Goal: Transaction & Acquisition: Purchase product/service

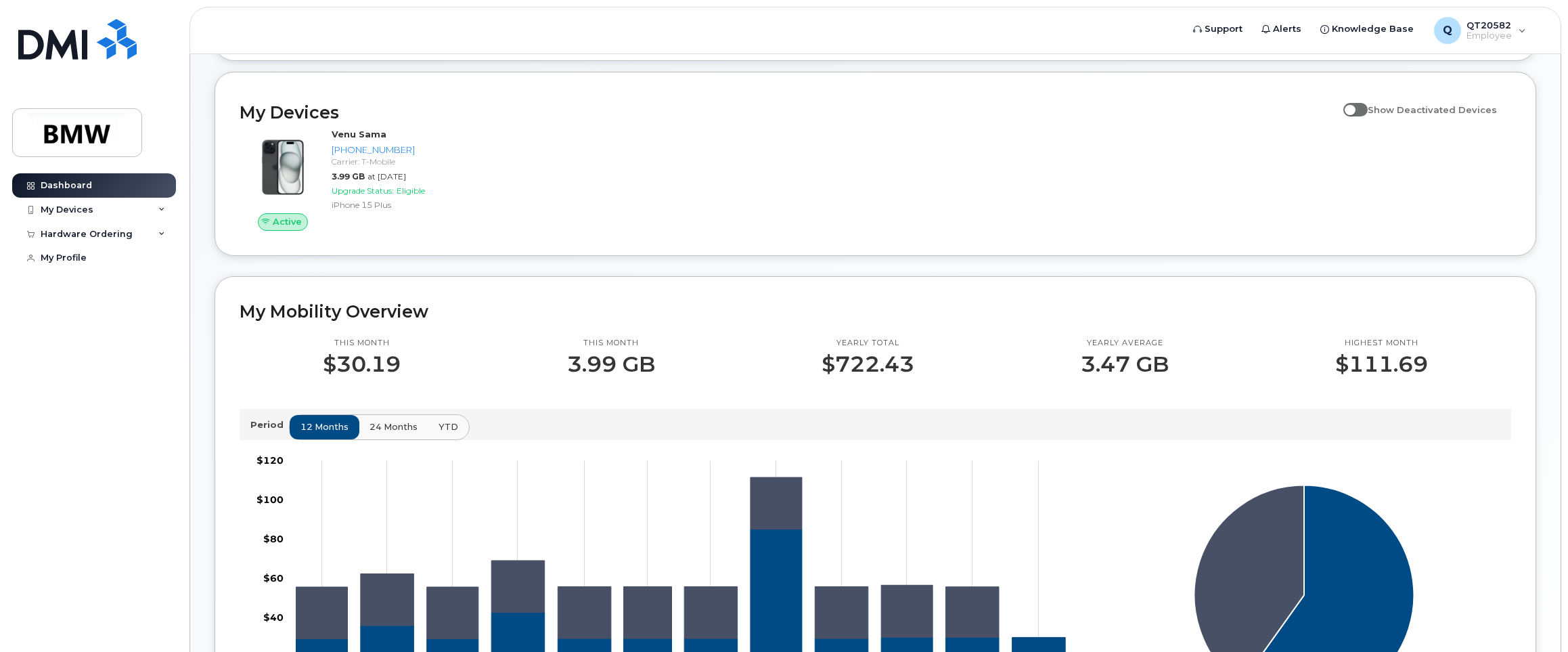
scroll to position [136, 0]
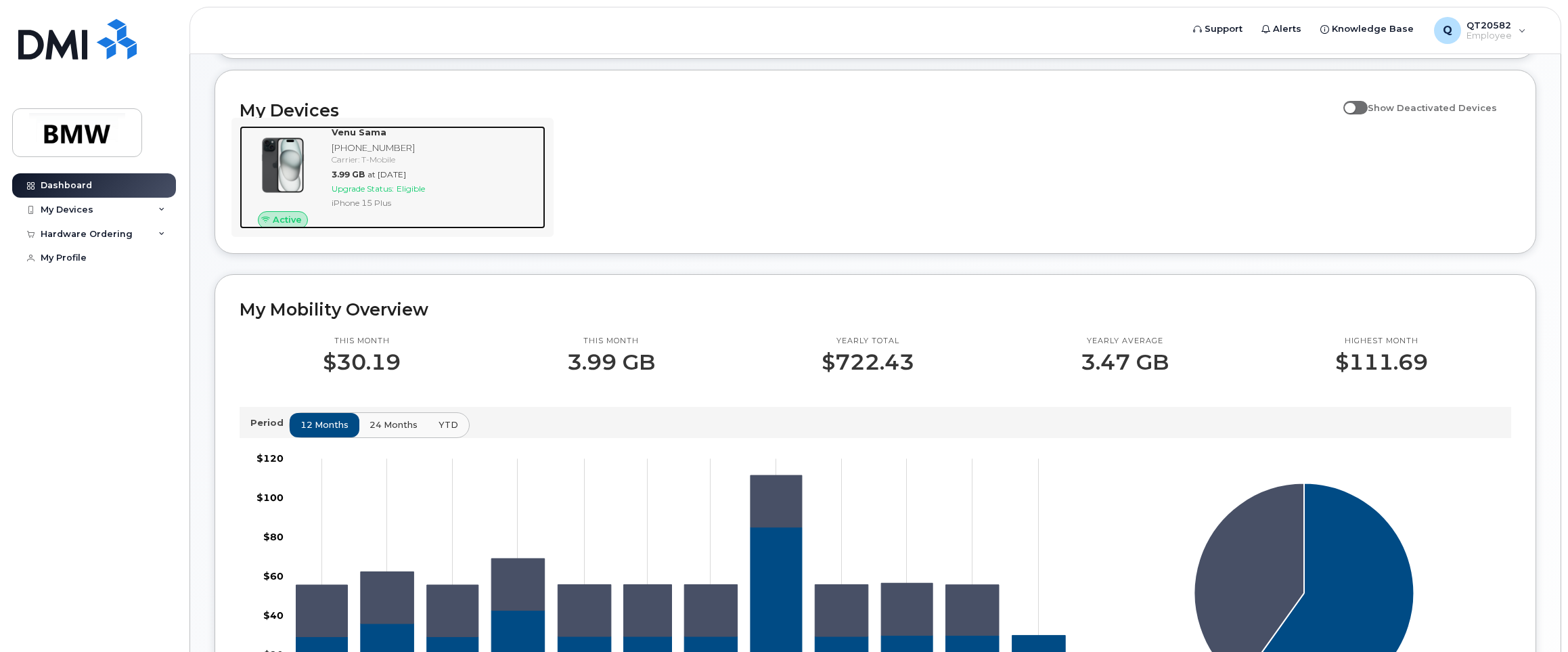
click at [380, 194] on span "Upgrade Status:" at bounding box center [362, 188] width 62 height 11
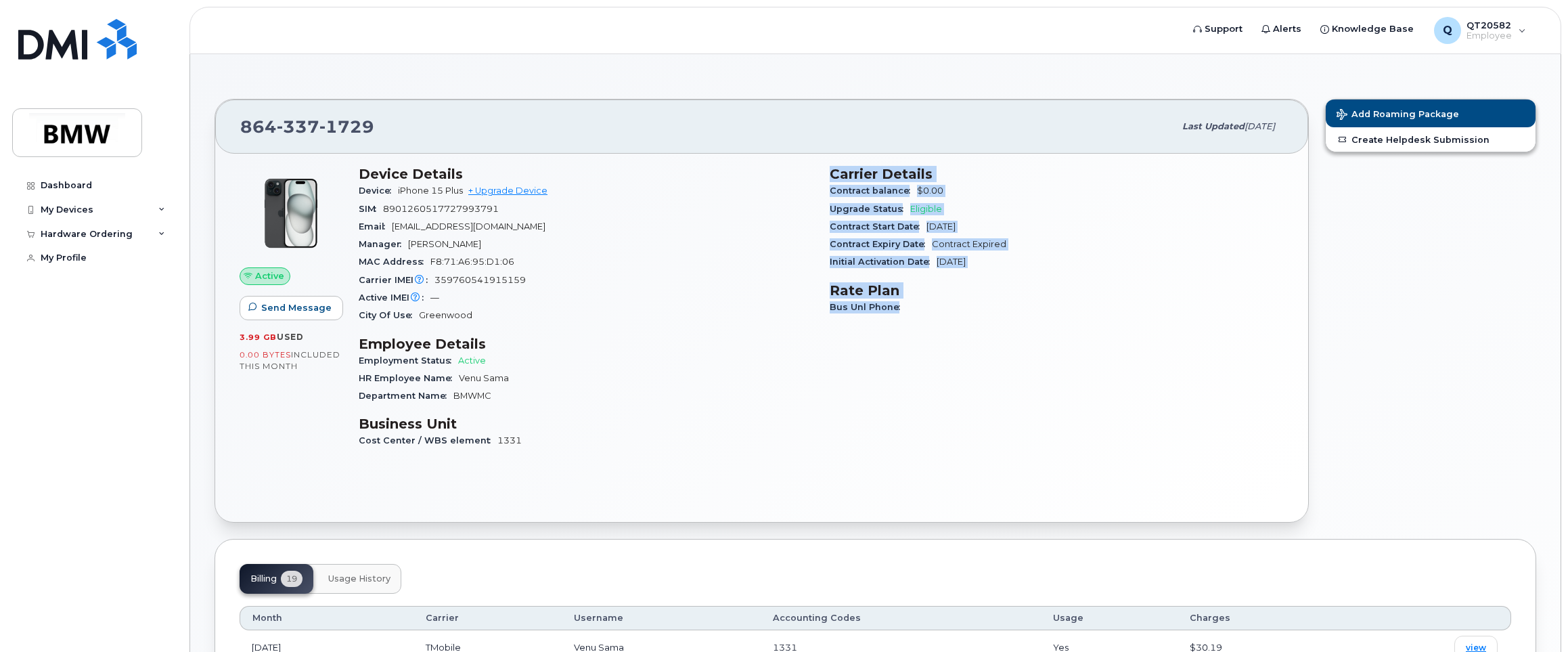
drag, startPoint x: 833, startPoint y: 176, endPoint x: 1014, endPoint y: 320, distance: 231.3
click at [1014, 320] on div "Carrier Details Contract balance $0.00 Upgrade Status Eligible Contract Start D…" at bounding box center [1056, 312] width 470 height 310
drag, startPoint x: 1014, startPoint y: 320, endPoint x: 1044, endPoint y: 331, distance: 32.0
click at [1044, 331] on div "Carrier Details Contract balance $0.00 Upgrade Status Eligible Contract Start D…" at bounding box center [1056, 312] width 470 height 310
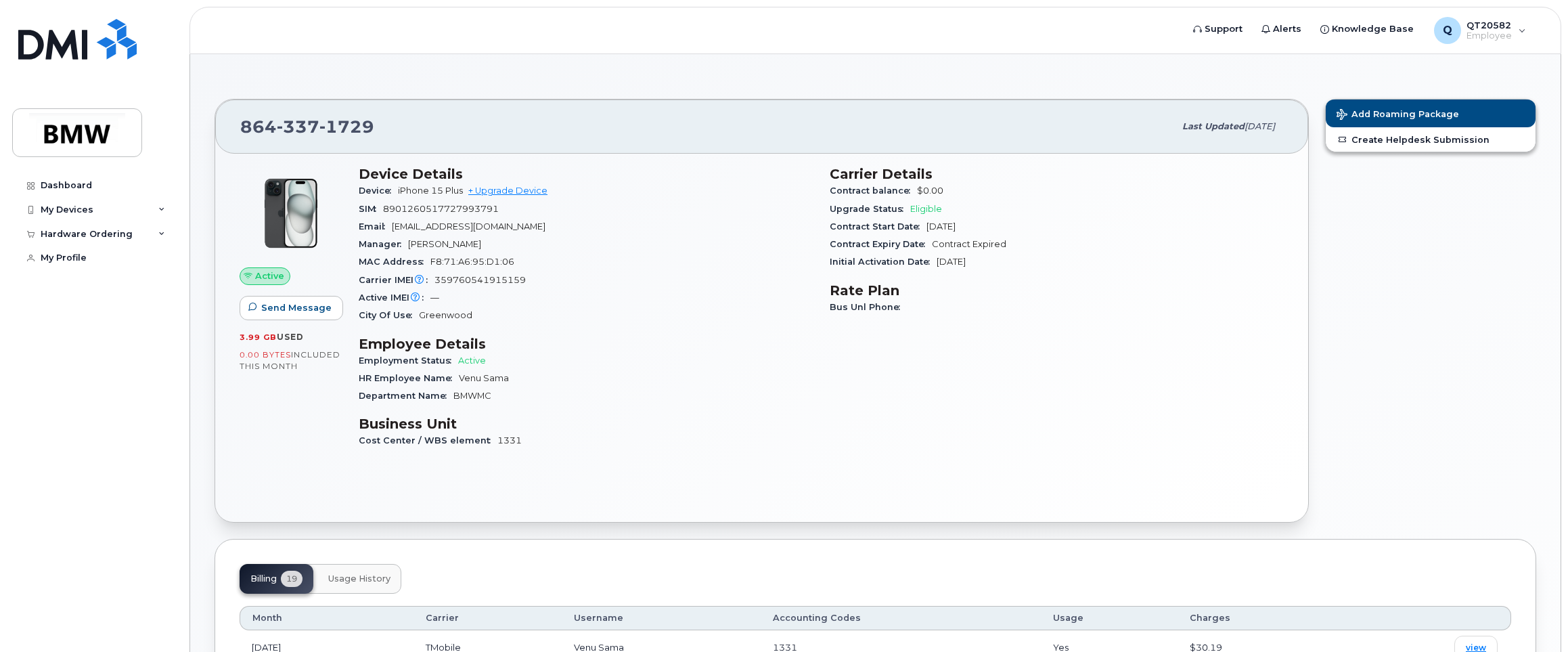
drag, startPoint x: 234, startPoint y: 354, endPoint x: 323, endPoint y: 376, distance: 91.7
click at [323, 376] on div "Active Send Message 3.99 GB  used 0.00 Bytes  included this month" at bounding box center [290, 312] width 119 height 310
drag, startPoint x: 323, startPoint y: 376, endPoint x: 298, endPoint y: 379, distance: 25.2
click at [298, 379] on div "Active Send Message 3.99 GB  used 0.00 Bytes  included this month" at bounding box center [290, 312] width 119 height 310
drag, startPoint x: 508, startPoint y: 192, endPoint x: 533, endPoint y: 199, distance: 26.0
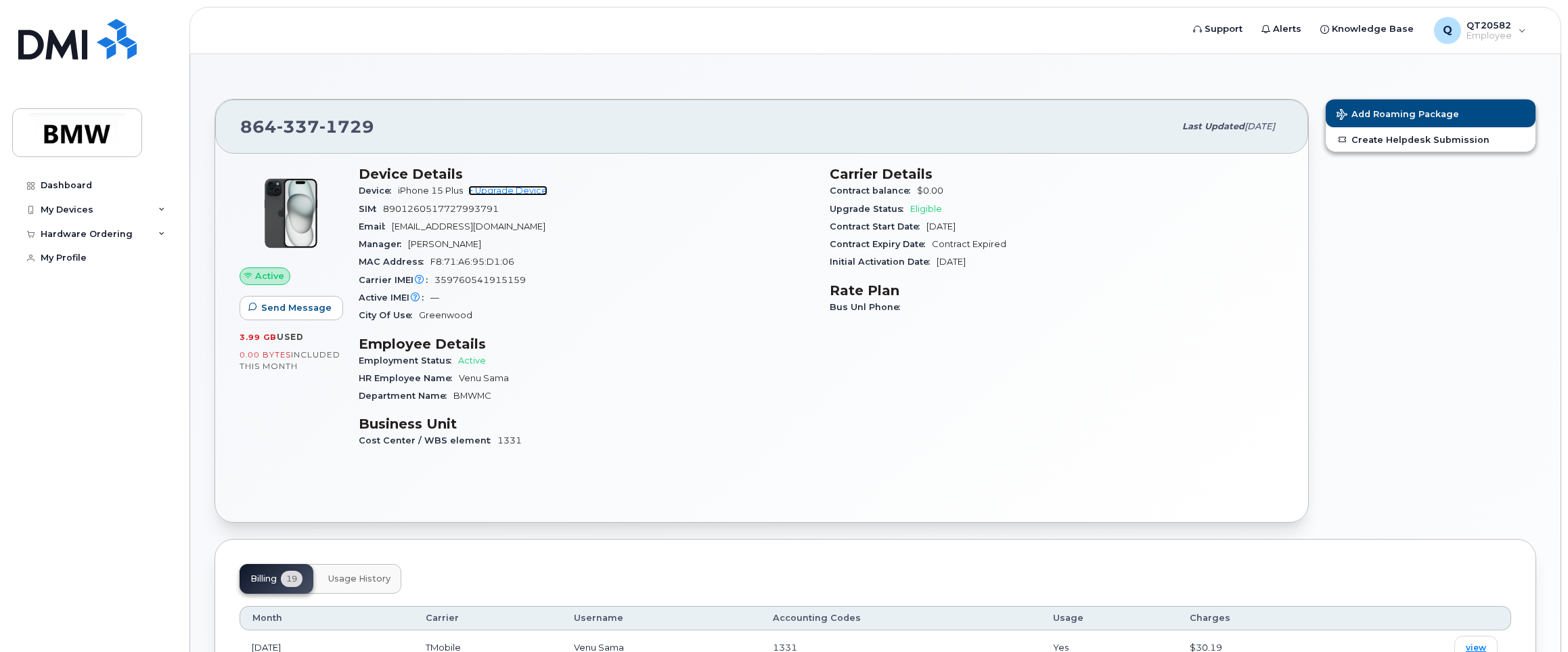
click at [508, 192] on link "+ Upgrade Device" at bounding box center [508, 190] width 79 height 11
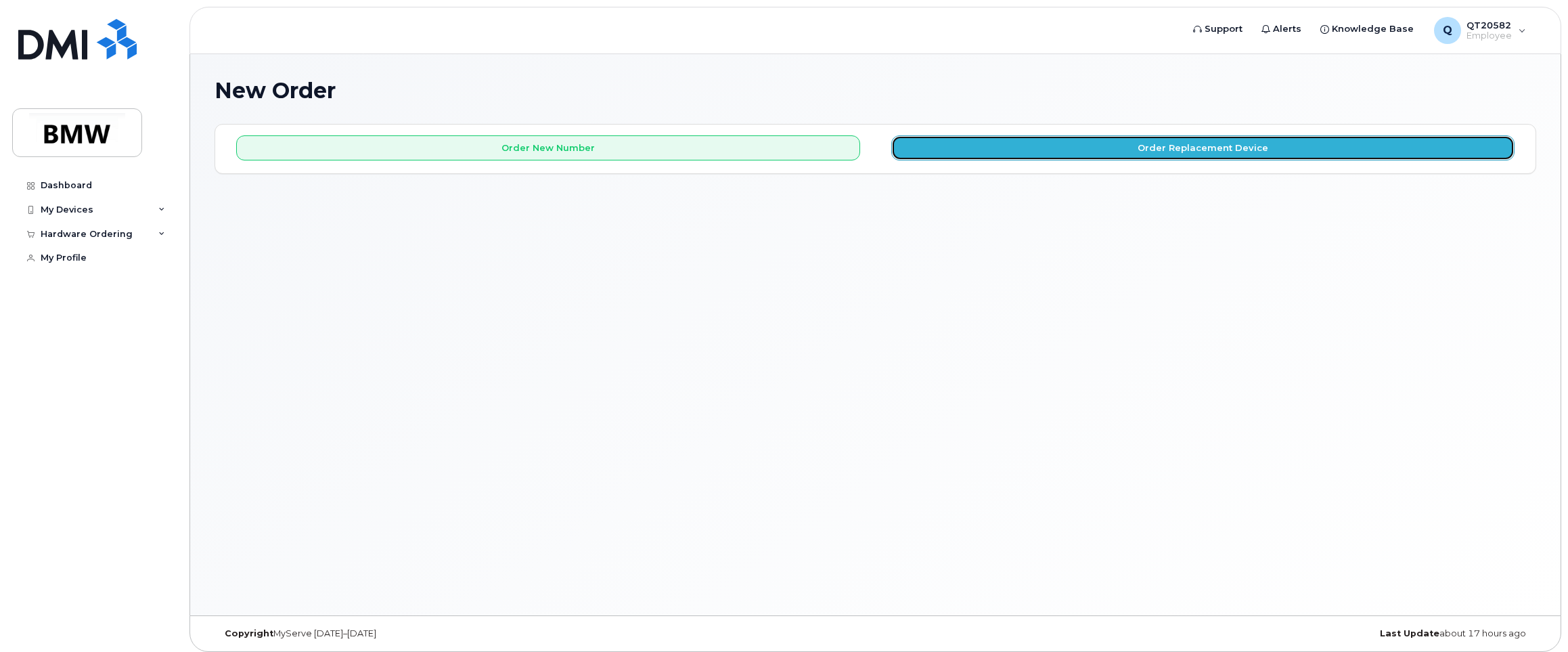
click at [1294, 151] on button "Order Replacement Device" at bounding box center [1203, 148] width 624 height 25
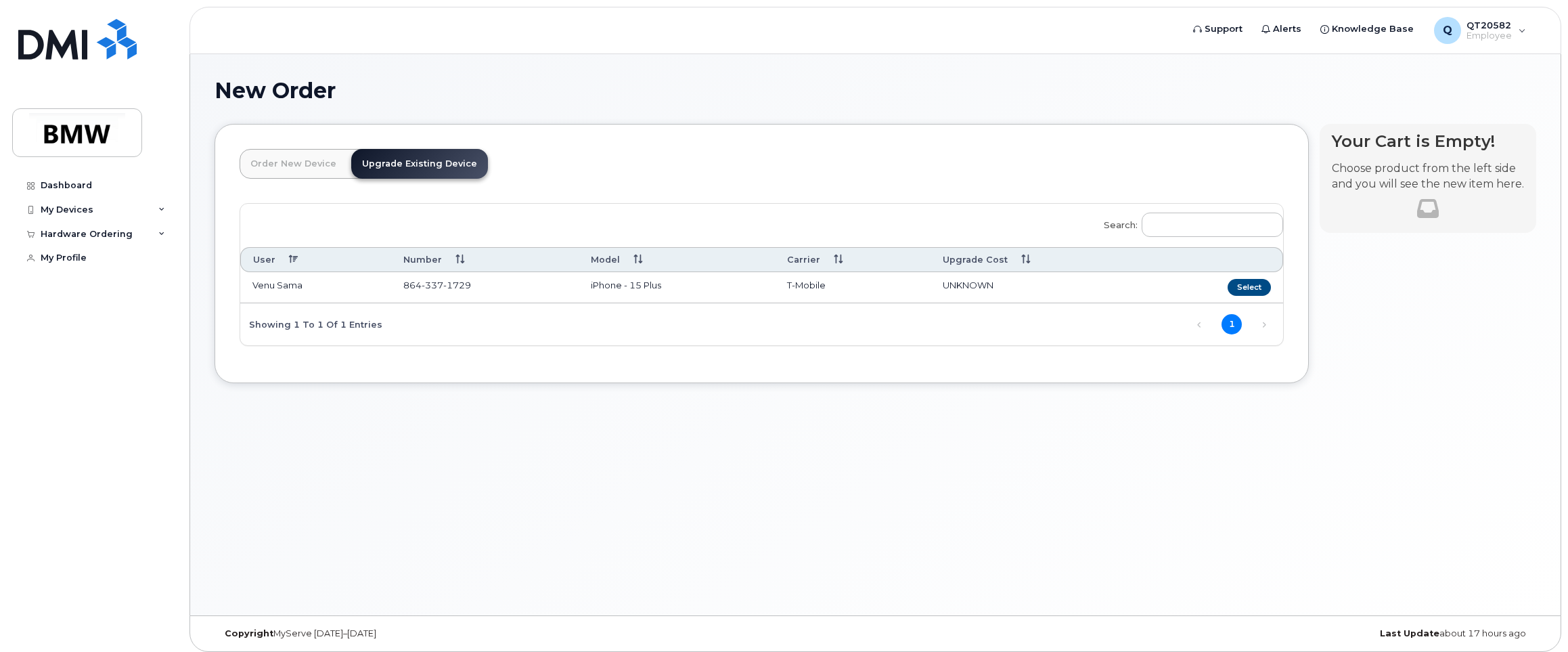
click at [1274, 284] on td "Select" at bounding box center [1215, 287] width 136 height 32
click at [1258, 288] on button "Select" at bounding box center [1248, 287] width 43 height 17
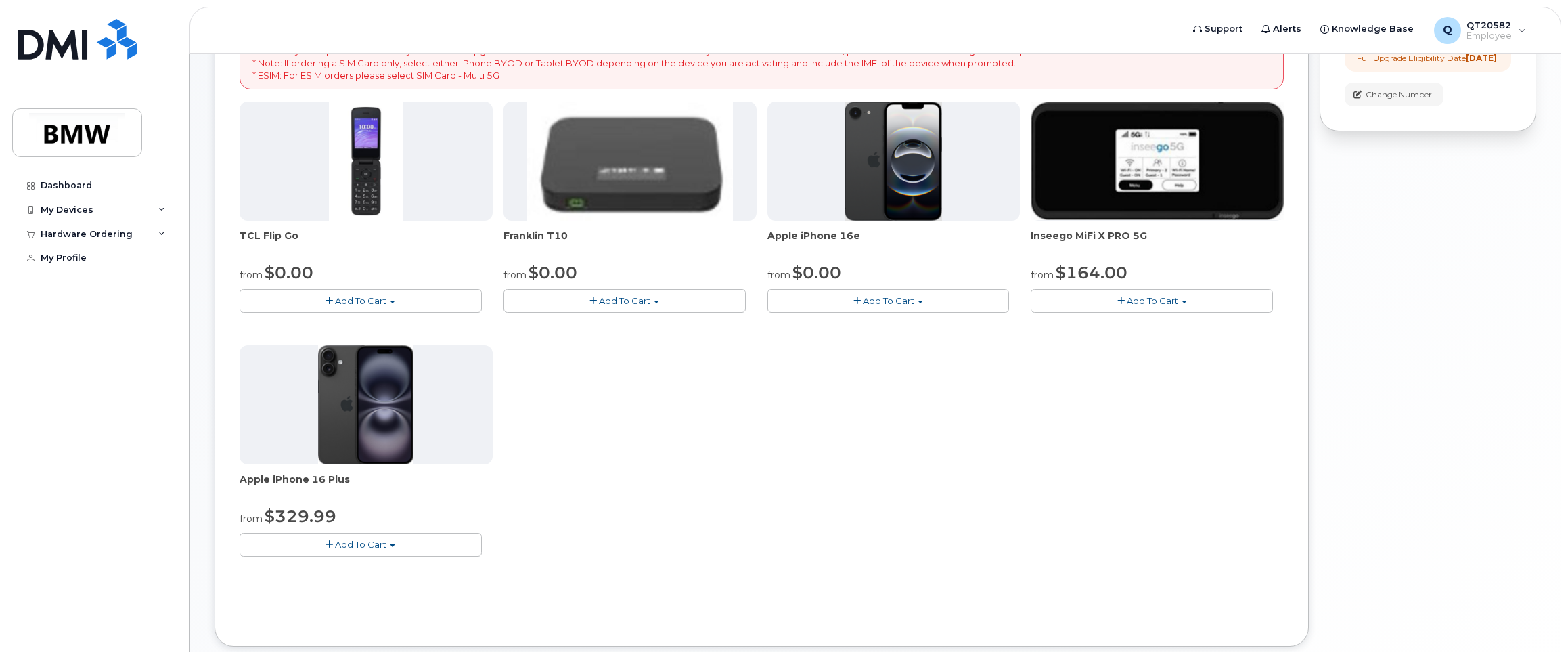
scroll to position [271, 0]
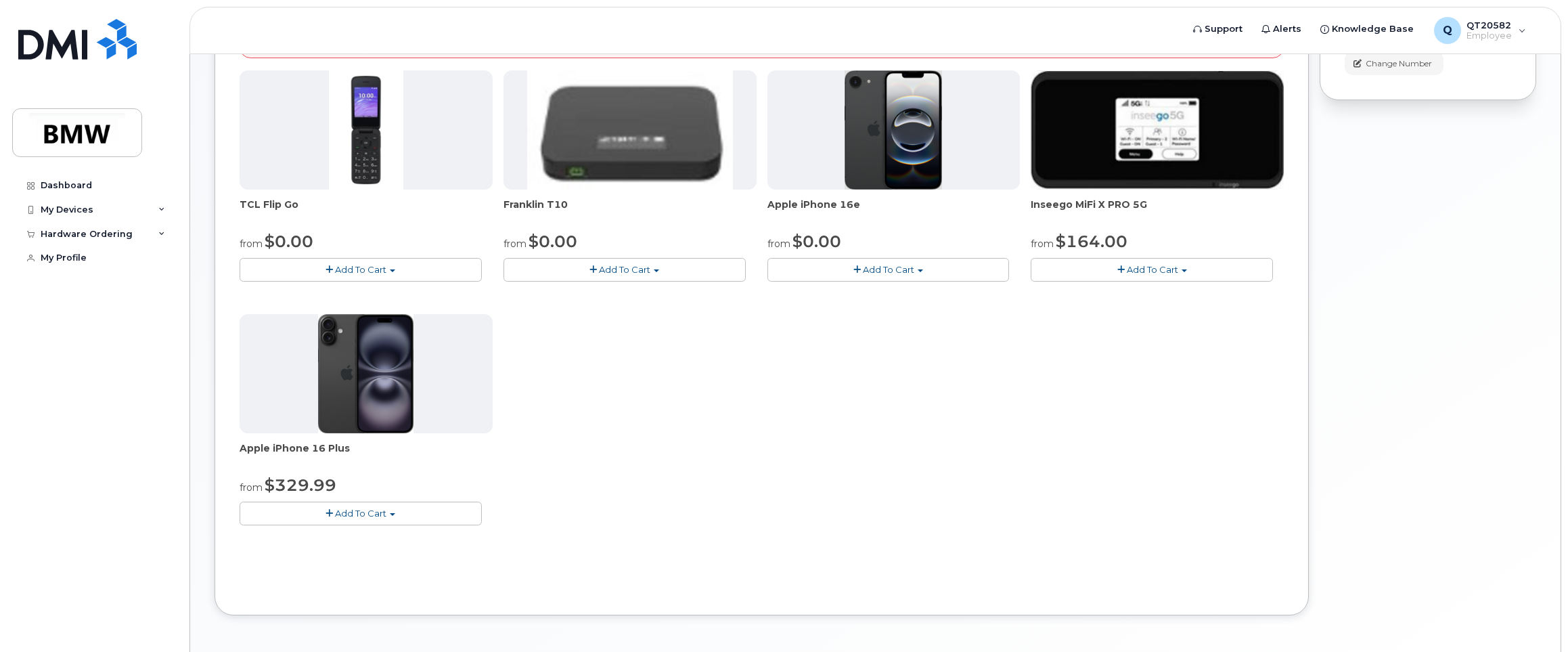
click at [350, 402] on img at bounding box center [366, 373] width 95 height 119
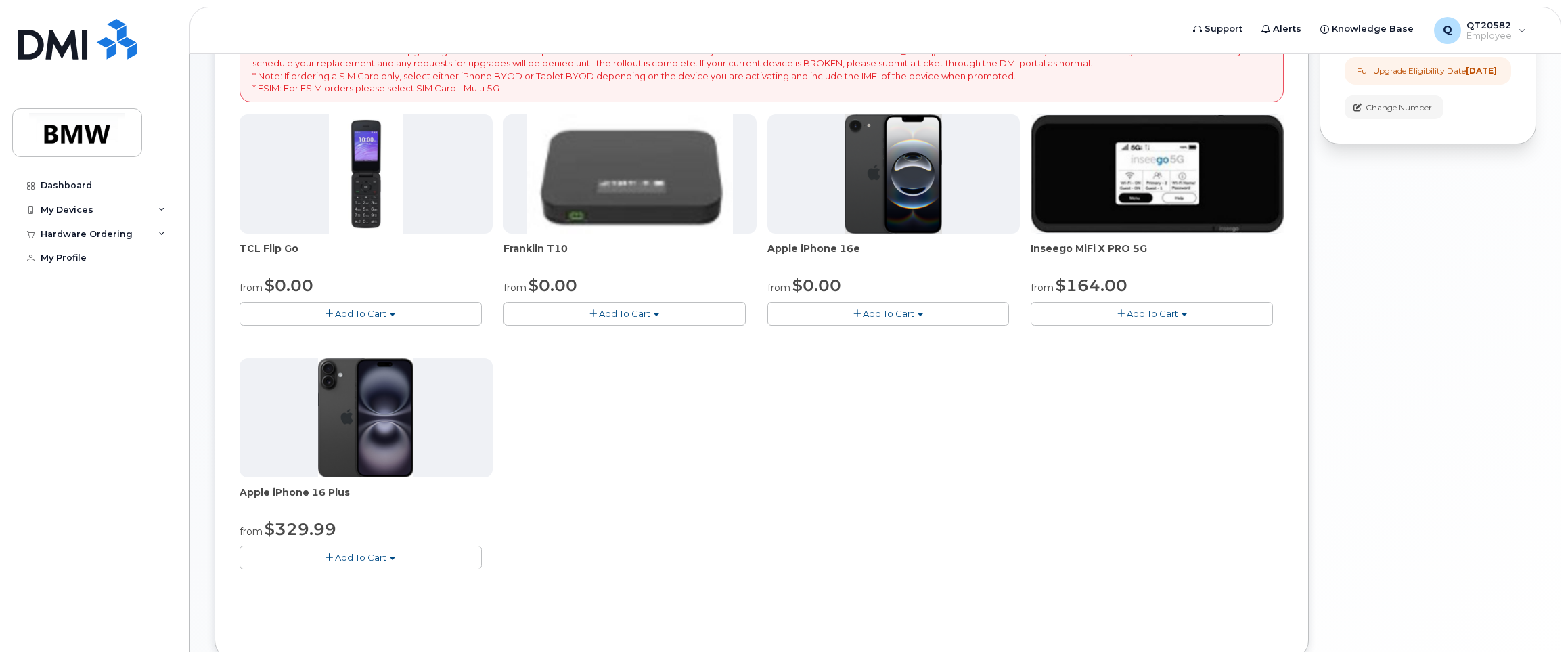
scroll to position [203, 0]
